Goal: Register for event/course

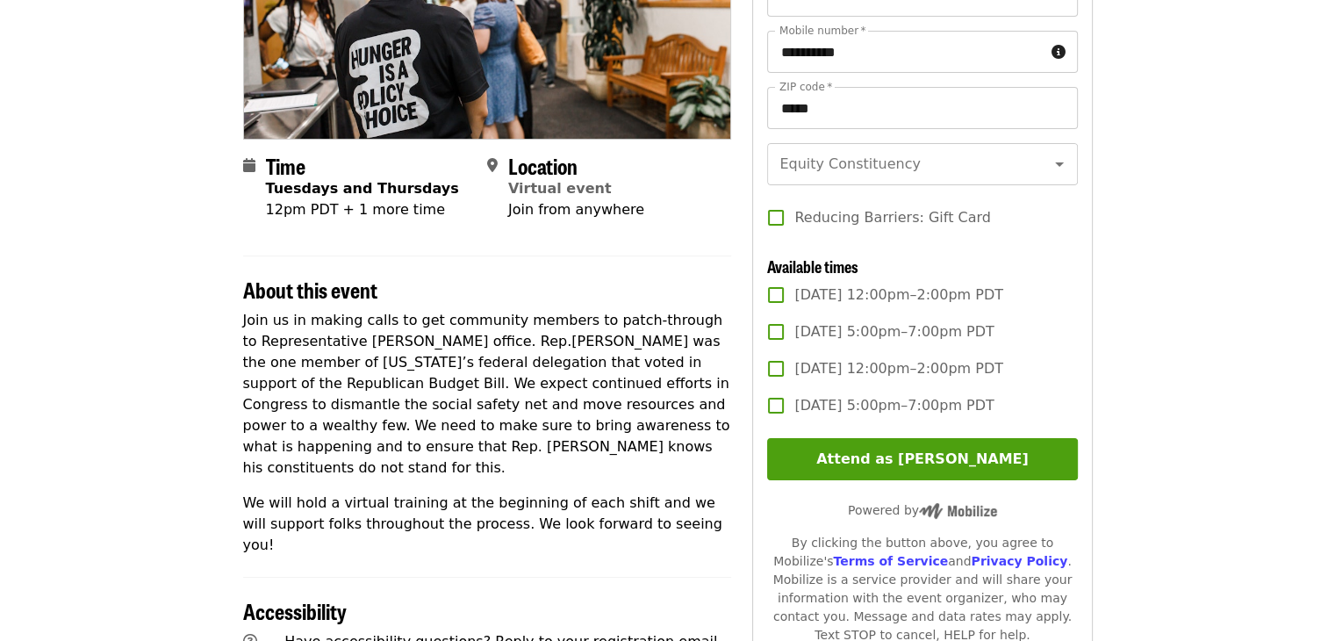
scroll to position [290, 0]
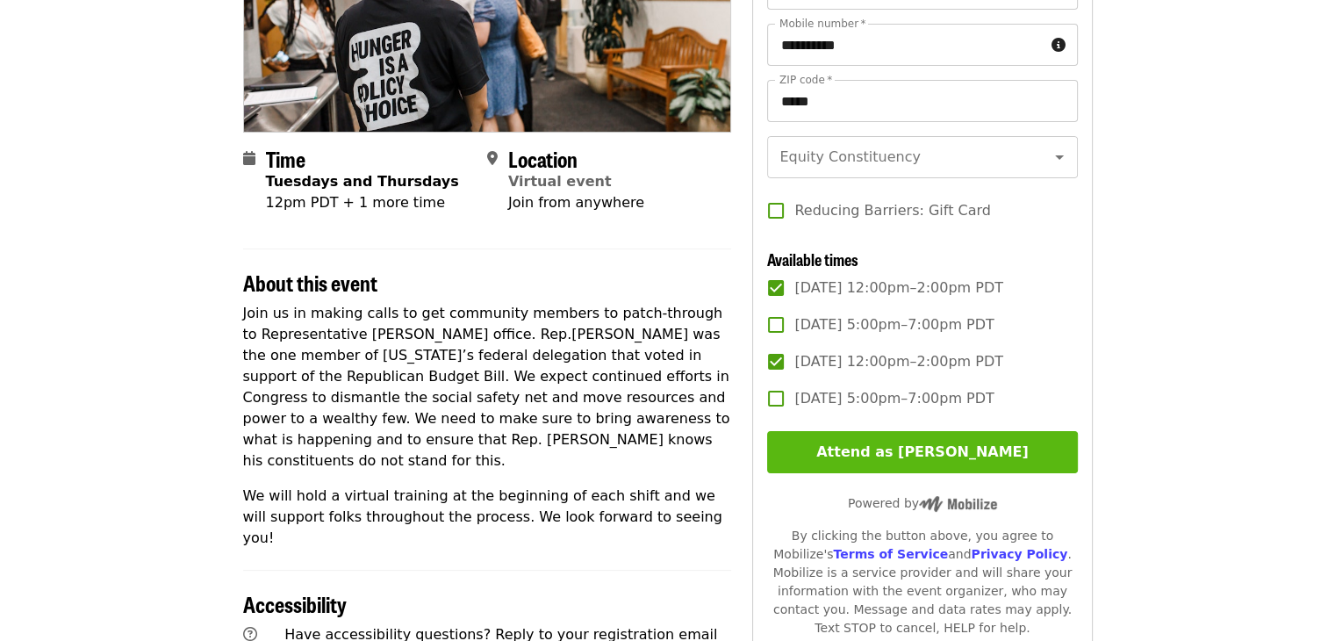
click at [823, 457] on button "Attend as [PERSON_NAME]" at bounding box center [922, 452] width 310 height 42
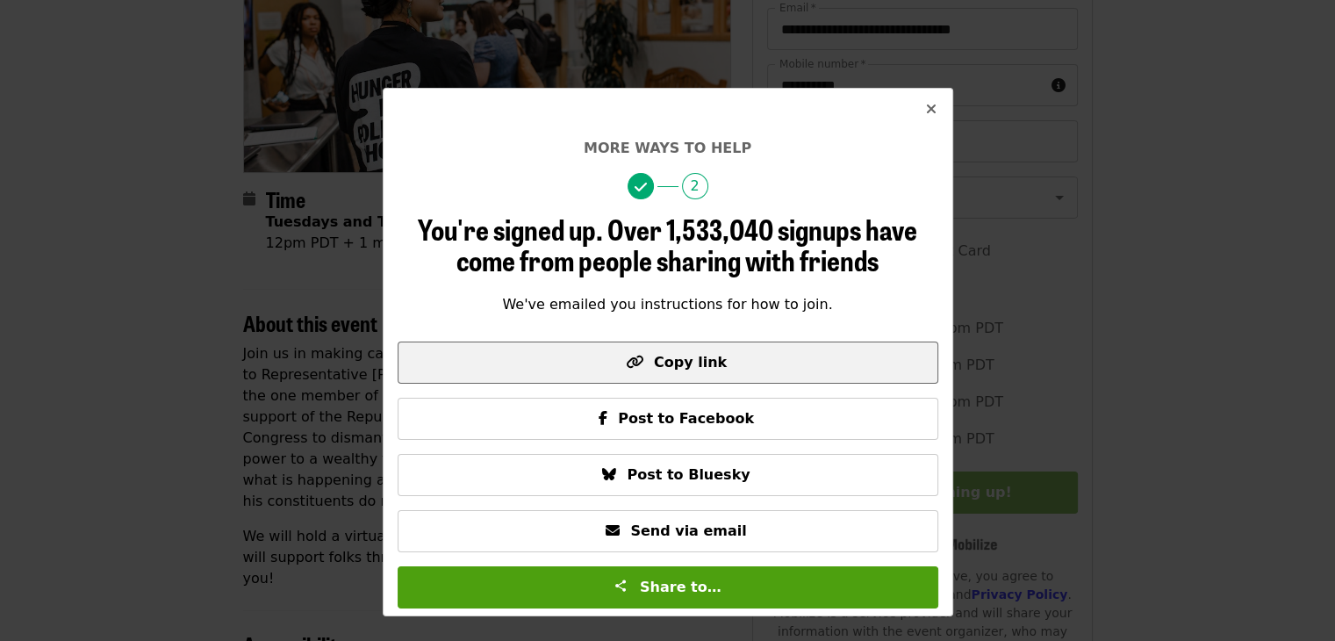
scroll to position [248, 0]
click at [709, 370] on span "Copy link" at bounding box center [690, 362] width 73 height 17
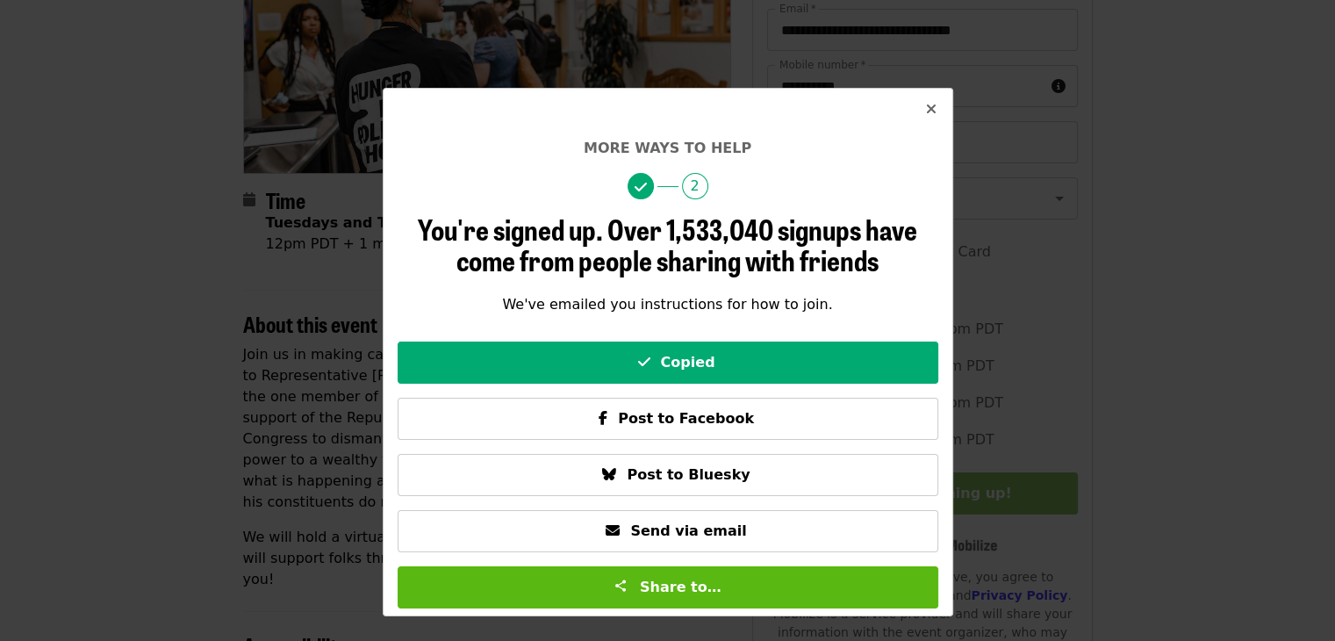
click at [650, 602] on button "Share to…" at bounding box center [668, 587] width 541 height 42
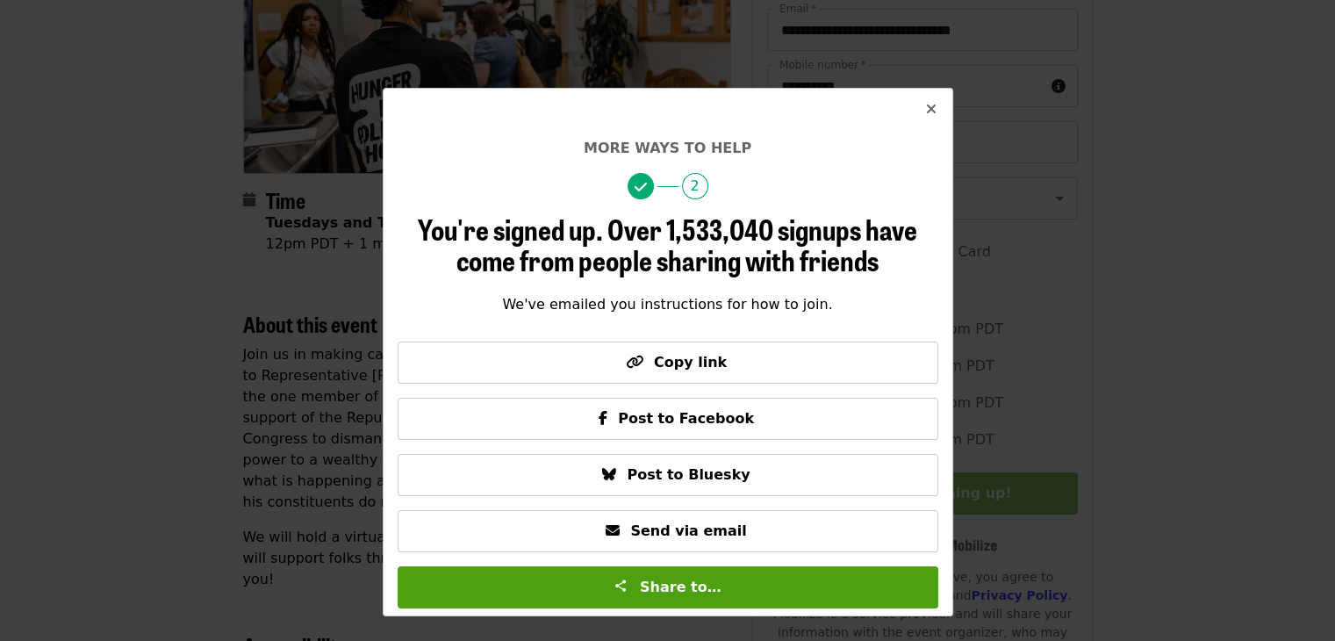
scroll to position [383, 0]
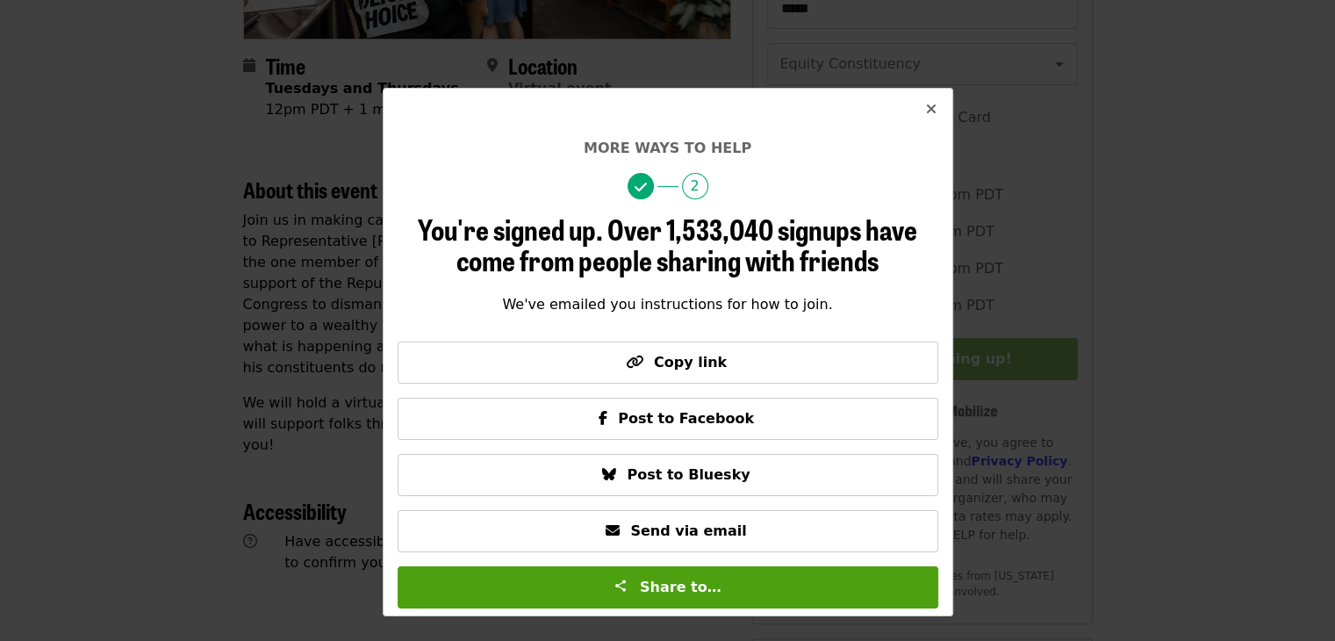
click at [927, 99] on span "Close" at bounding box center [931, 109] width 11 height 21
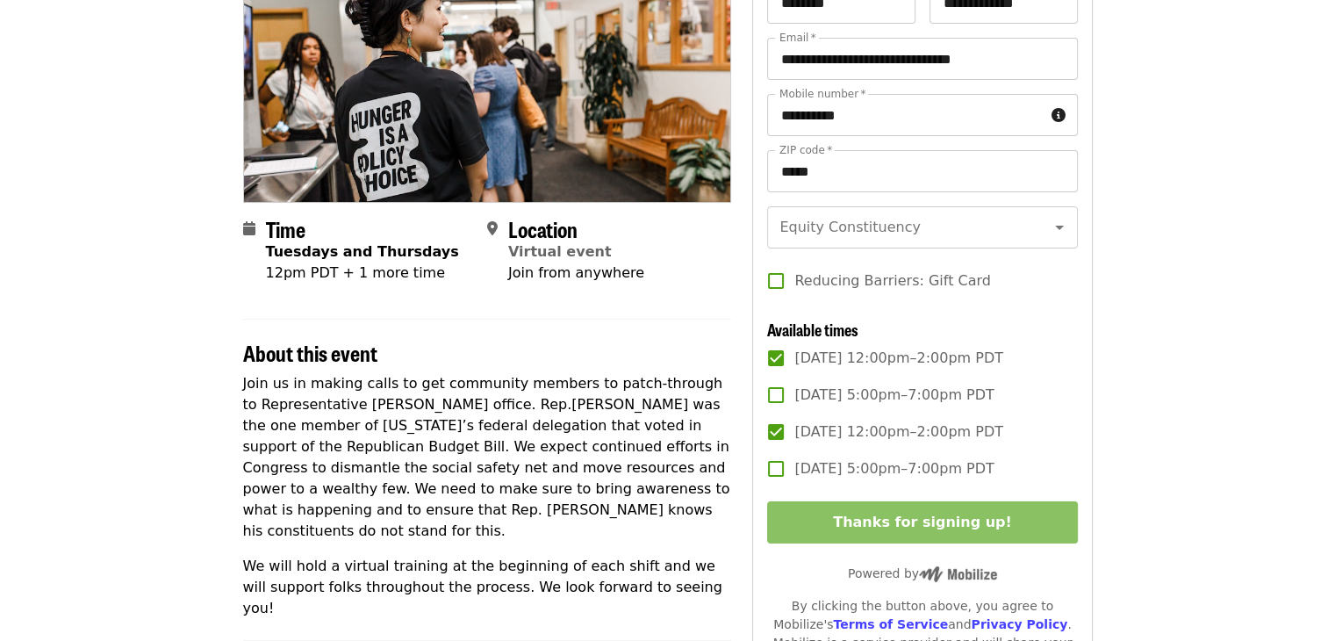
scroll to position [218, 0]
